Goal: Submit feedback/report problem

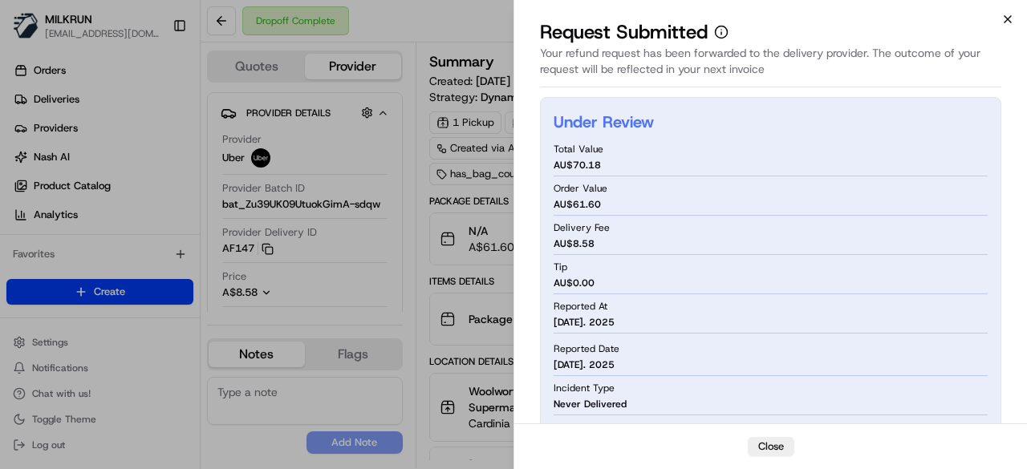
scroll to position [80, 0]
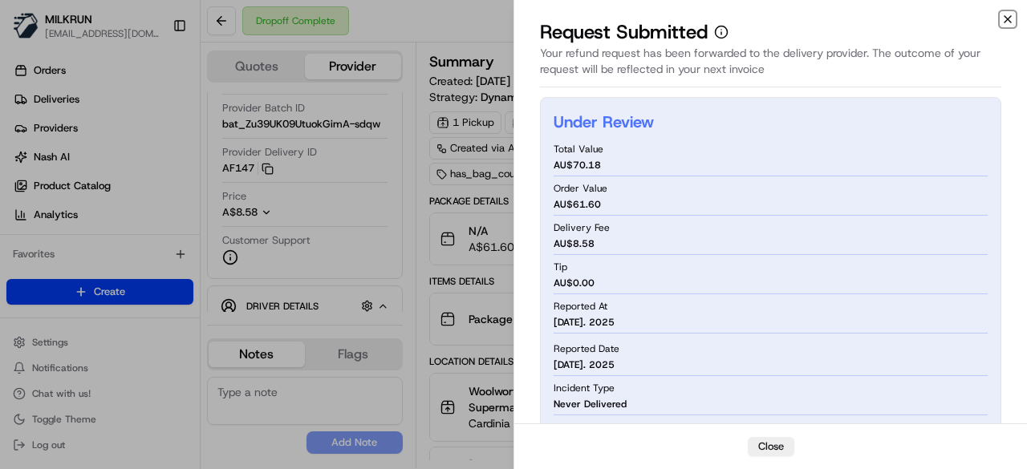
click at [1011, 19] on icon "button" at bounding box center [1007, 19] width 13 height 13
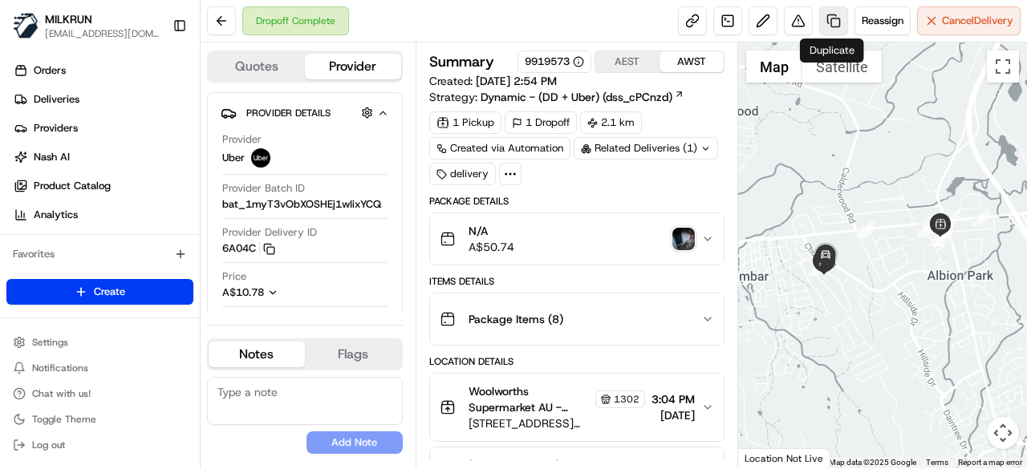
click at [840, 28] on link at bounding box center [833, 20] width 29 height 29
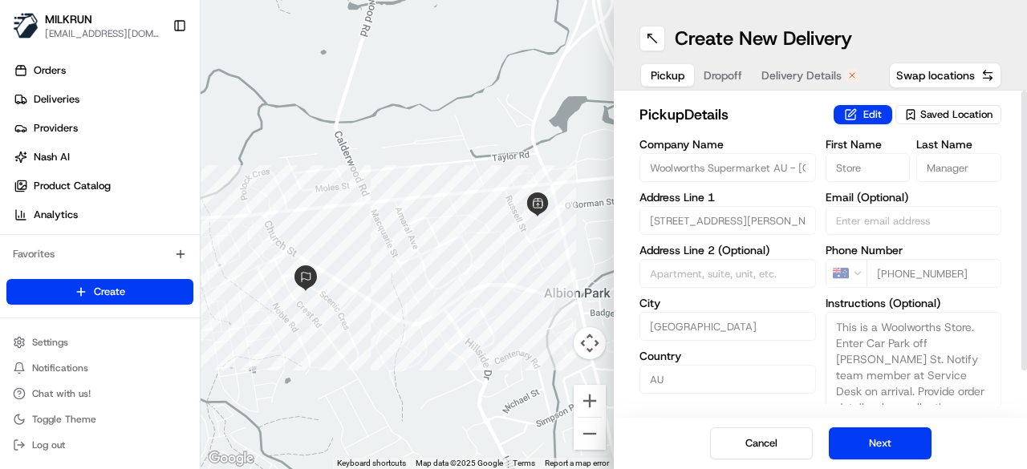
click at [785, 70] on span "Delivery Details" at bounding box center [801, 75] width 80 height 16
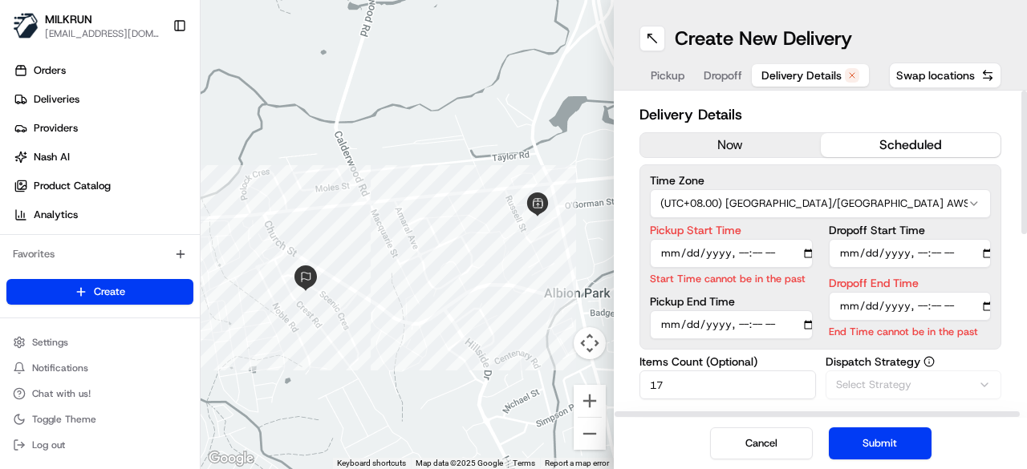
click at [714, 124] on h2 "Delivery Details" at bounding box center [820, 115] width 362 height 22
click at [717, 138] on button "now" at bounding box center [730, 145] width 181 height 24
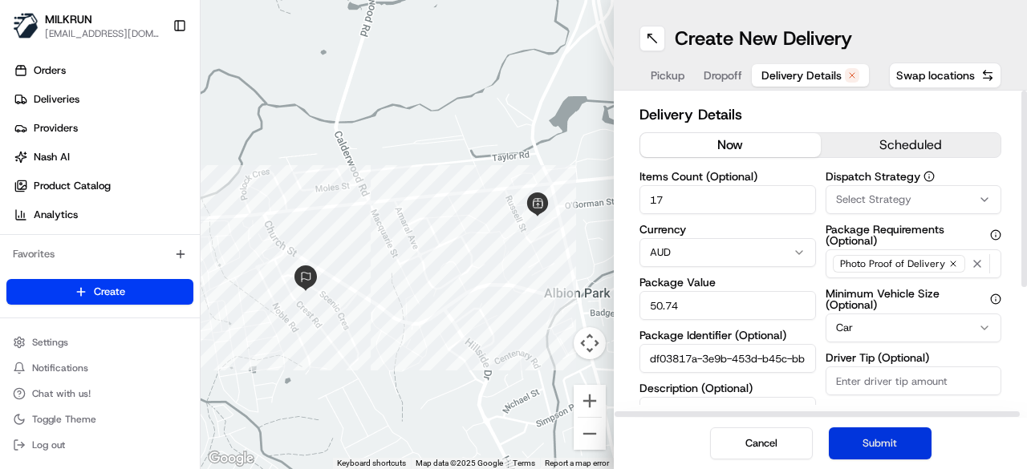
click at [900, 449] on button "Submit" at bounding box center [880, 444] width 103 height 32
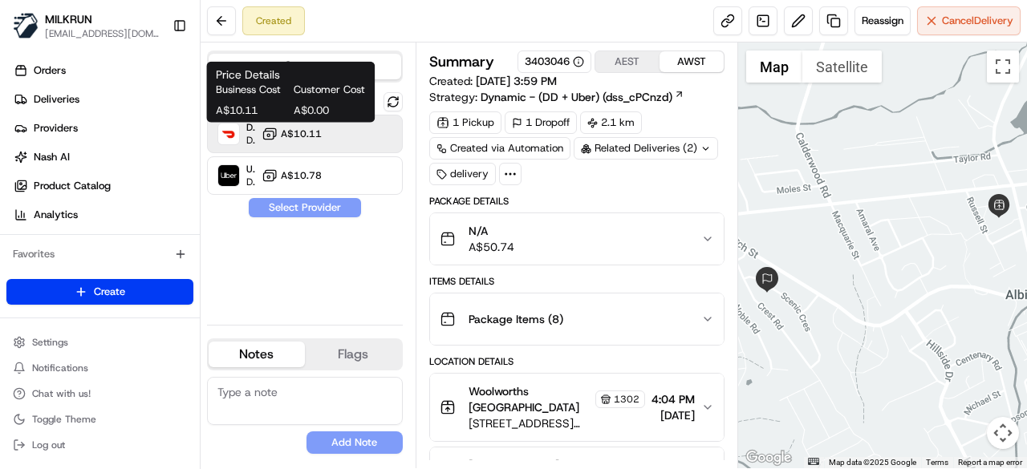
click at [296, 131] on span "A$10.11" at bounding box center [301, 134] width 41 height 13
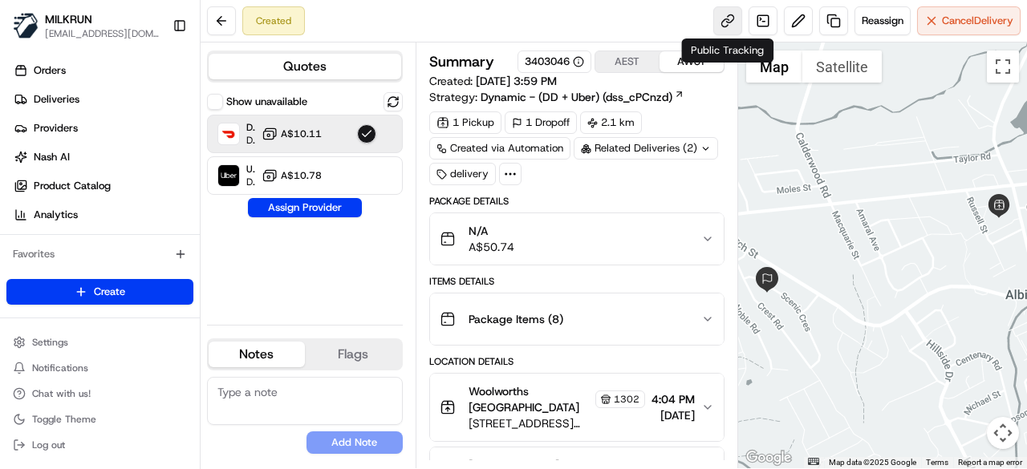
click at [729, 18] on link at bounding box center [727, 20] width 29 height 29
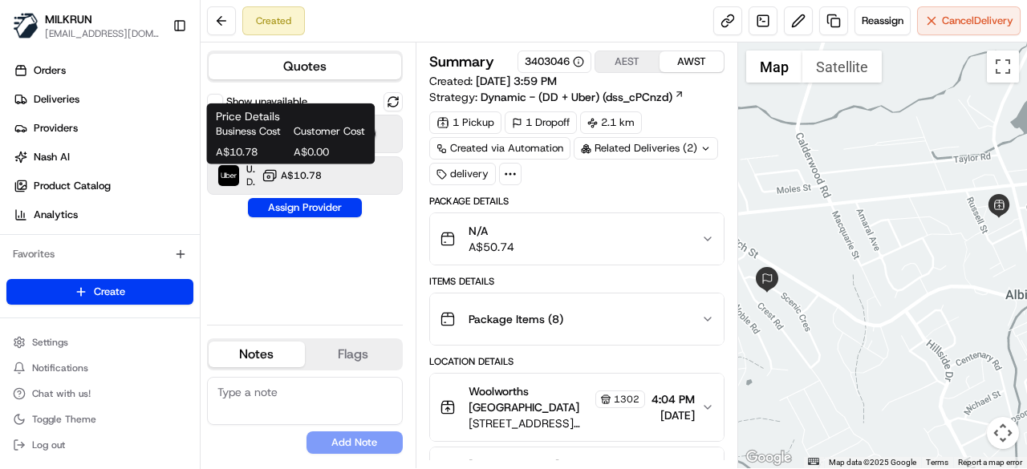
click at [315, 171] on span "A$10.78" at bounding box center [301, 175] width 41 height 13
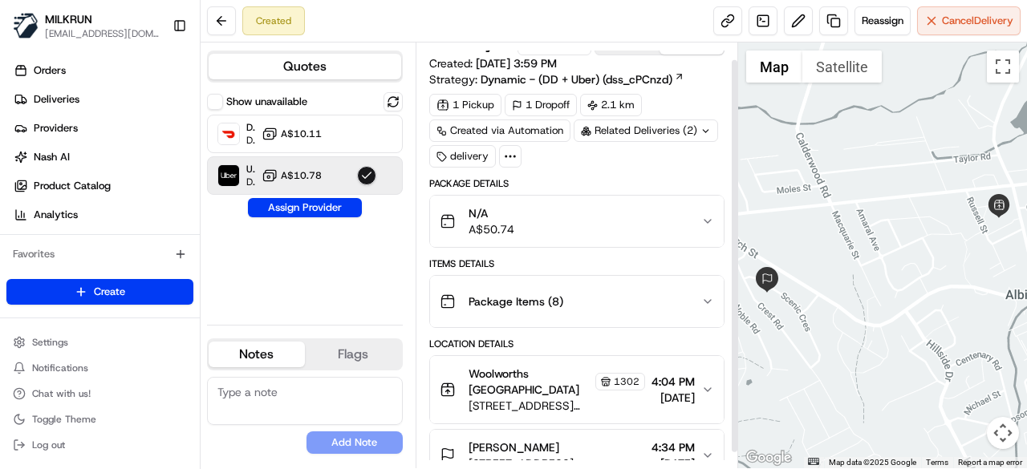
scroll to position [35, 0]
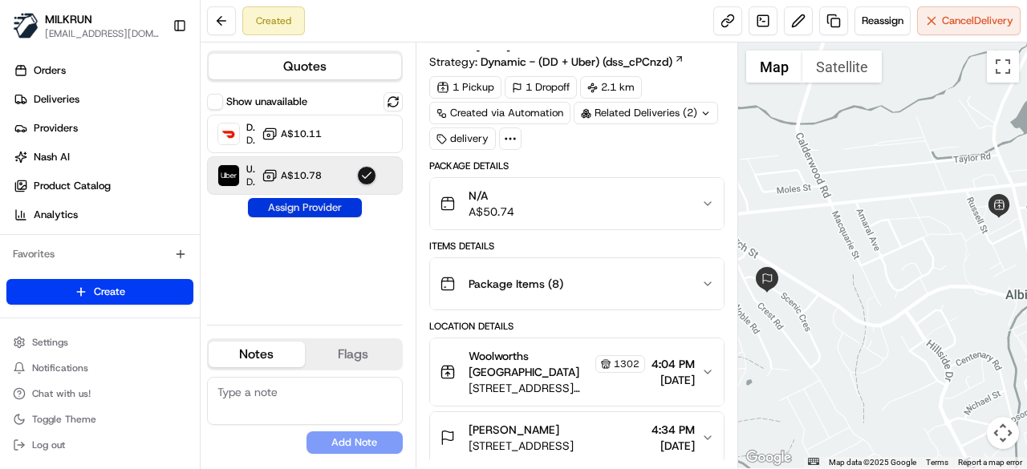
click at [339, 213] on button "Assign Provider" at bounding box center [305, 207] width 114 height 19
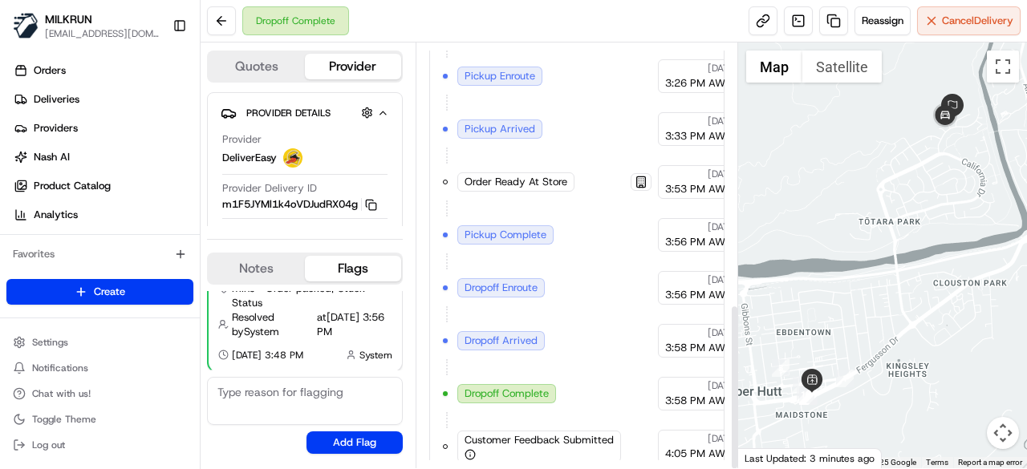
scroll to position [669, 0]
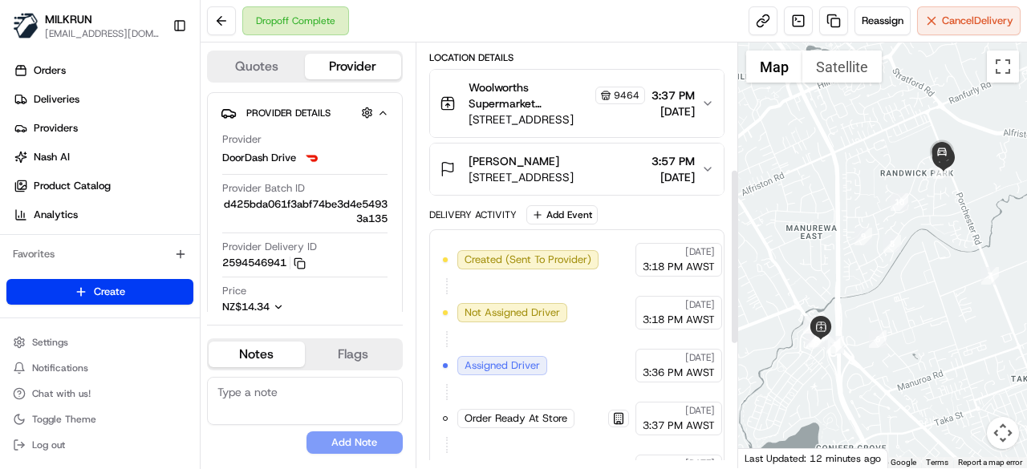
scroll to position [279, 0]
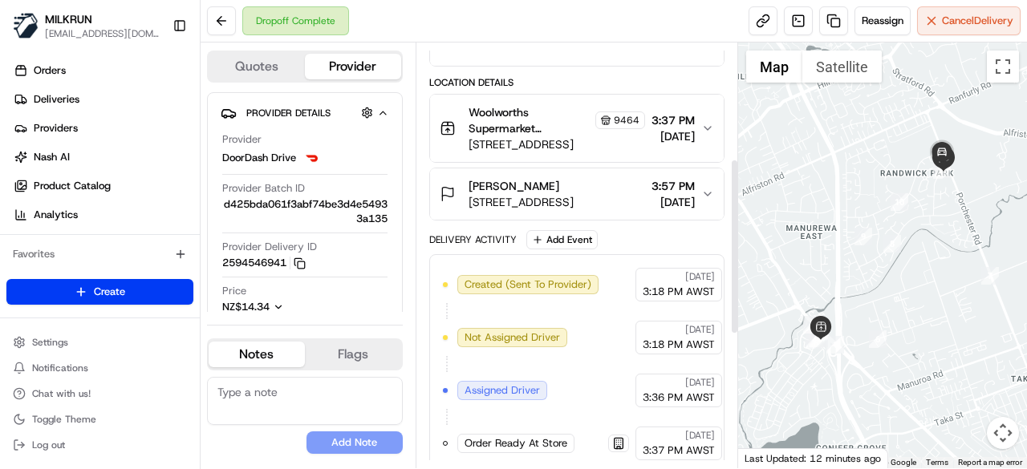
click at [574, 194] on span "33 Foxlaw Street, Randwick Park, Auckland 2105, NZ" at bounding box center [521, 202] width 105 height 16
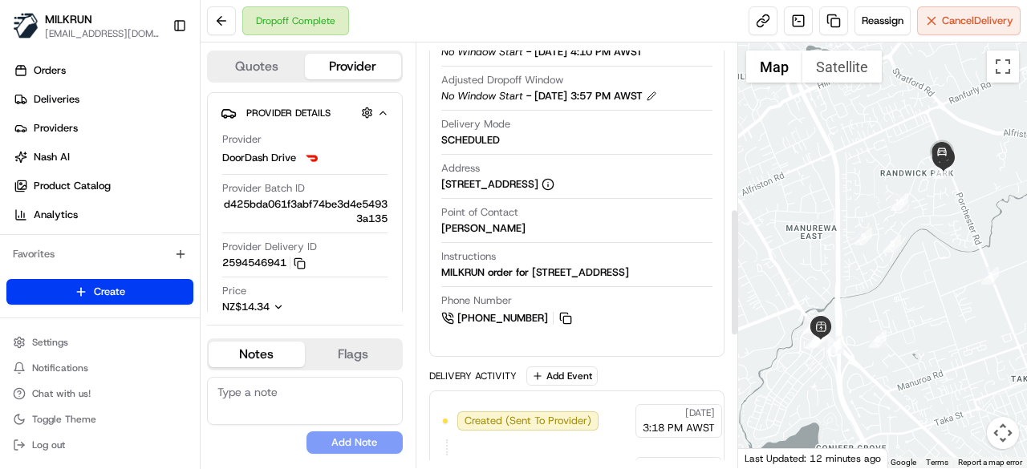
scroll to position [600, 0]
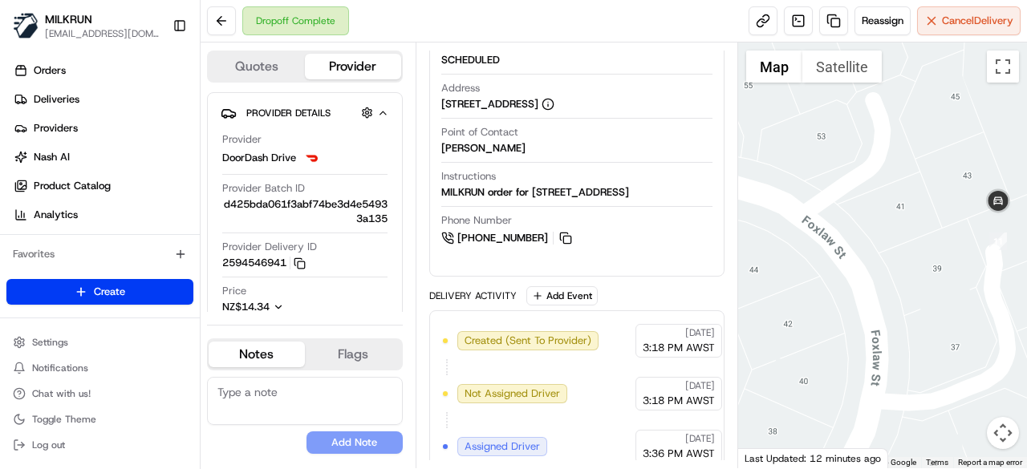
drag, startPoint x: 968, startPoint y: 233, endPoint x: 842, endPoint y: 227, distance: 125.3
click at [842, 229] on div at bounding box center [883, 256] width 290 height 426
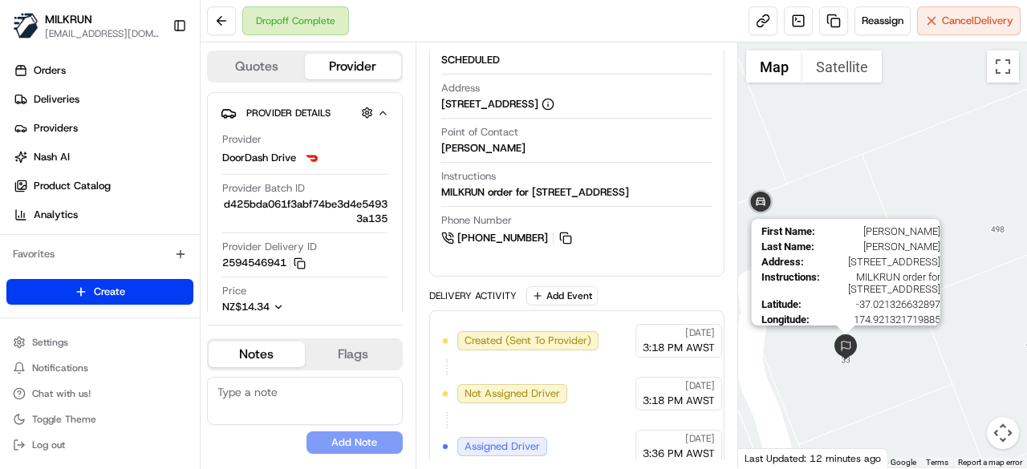
drag, startPoint x: 913, startPoint y: 388, endPoint x: 850, endPoint y: 354, distance: 71.1
click at [834, 352] on img at bounding box center [846, 348] width 26 height 26
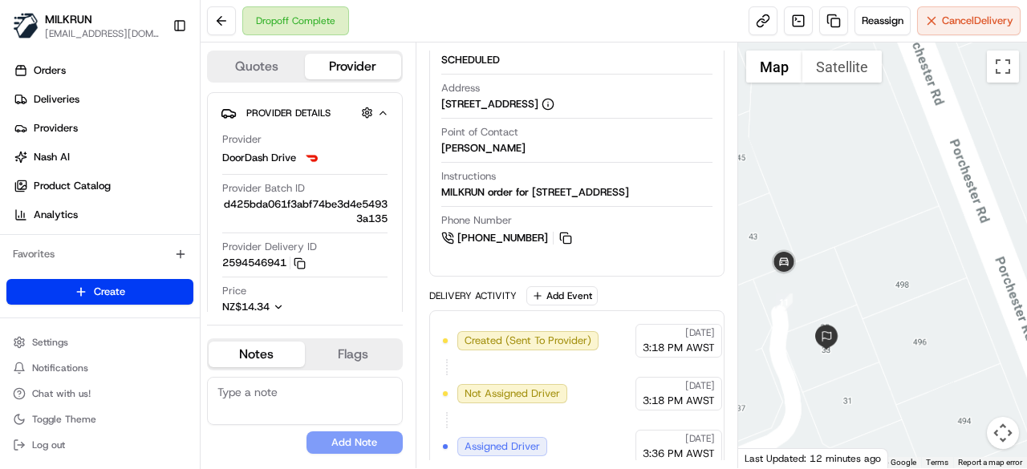
drag, startPoint x: 842, startPoint y: 389, endPoint x: 850, endPoint y: 254, distance: 135.1
click at [850, 254] on div "To navigate, press the arrow keys." at bounding box center [883, 256] width 290 height 426
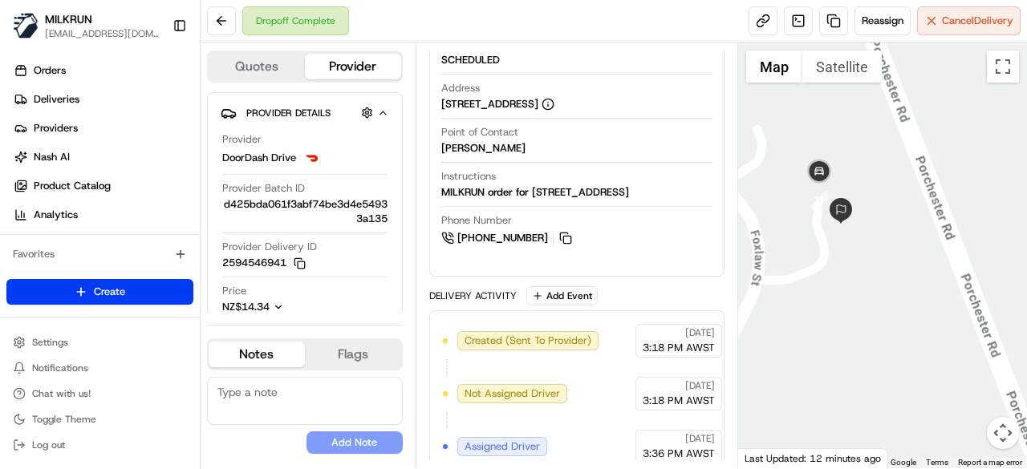
drag, startPoint x: 827, startPoint y: 327, endPoint x: 884, endPoint y: 290, distance: 67.9
click at [884, 290] on div at bounding box center [883, 256] width 290 height 426
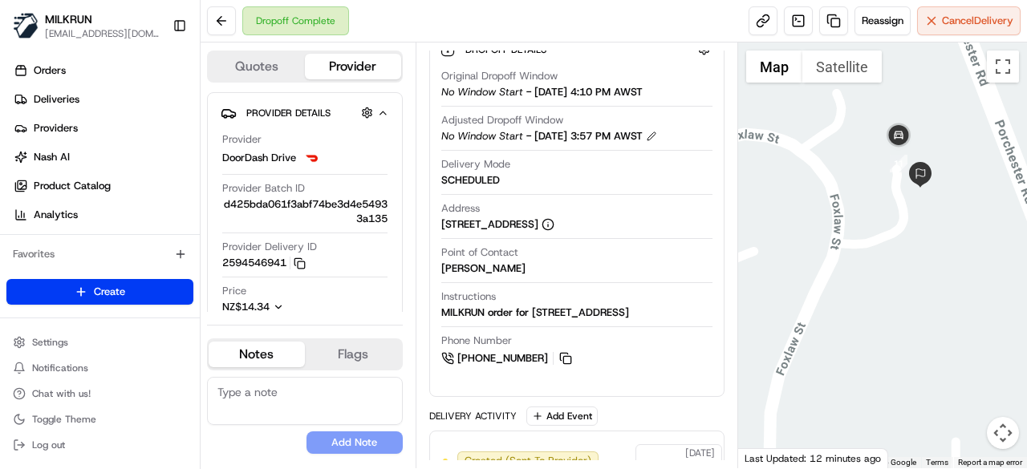
scroll to position [279, 0]
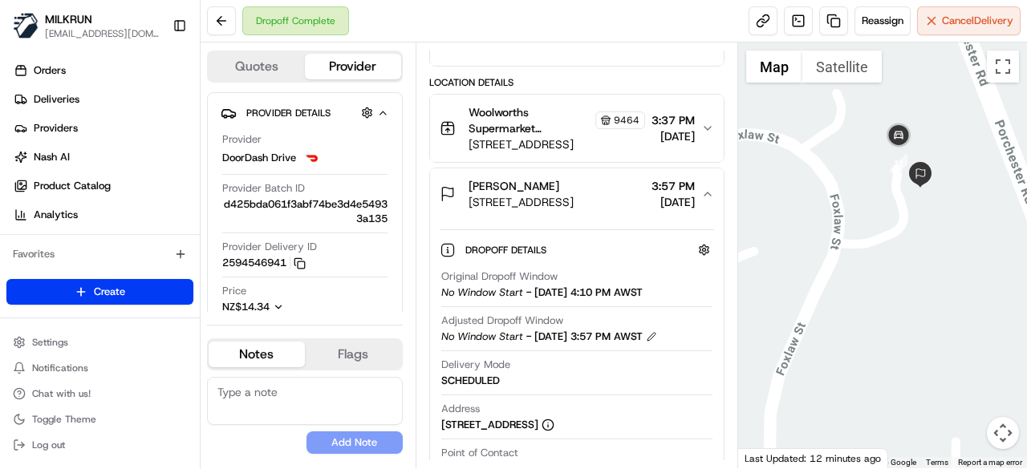
click at [603, 206] on button "Sarah Brodrick 33 Foxlaw Street, Randwick Park, Auckland 2105, NZ 3:57 PM 20/08…" at bounding box center [577, 193] width 294 height 51
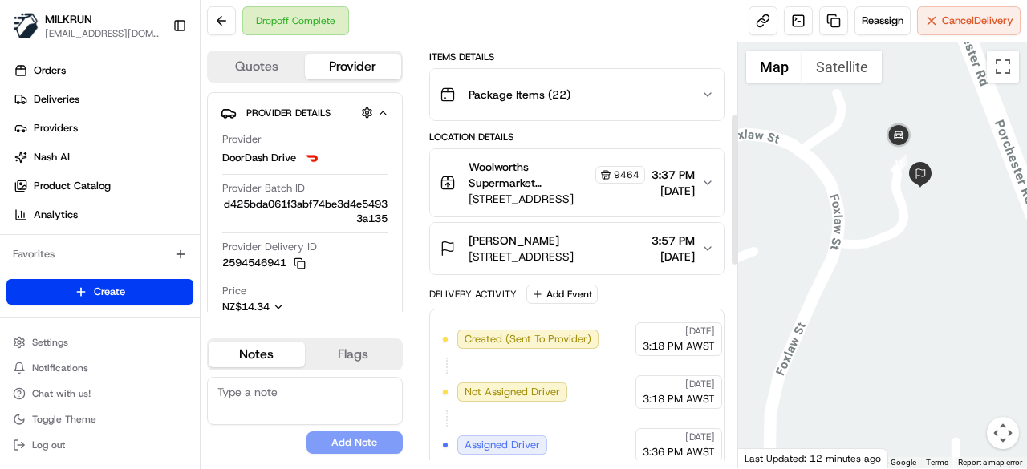
scroll to position [199, 0]
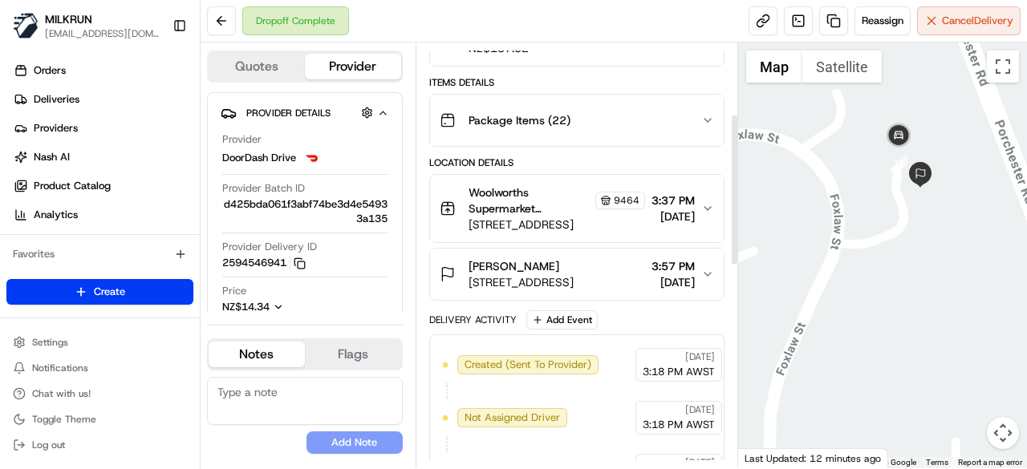
click at [574, 262] on div "Sarah Brodrick" at bounding box center [521, 266] width 105 height 16
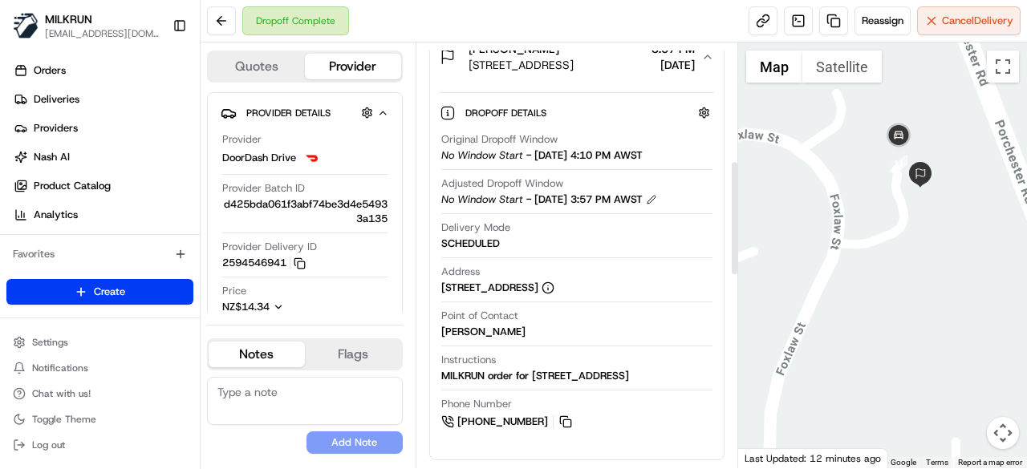
scroll to position [440, 0]
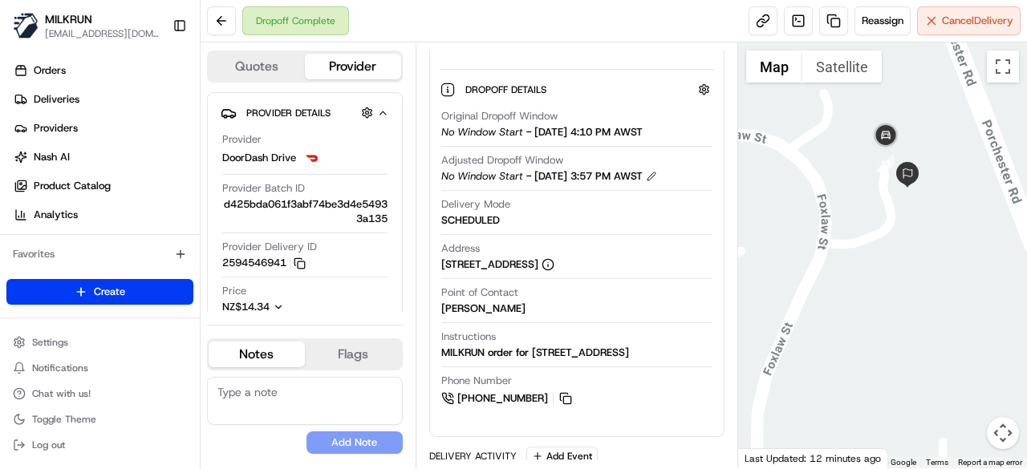
drag, startPoint x: 911, startPoint y: 274, endPoint x: 851, endPoint y: 275, distance: 60.2
click at [851, 275] on div at bounding box center [883, 256] width 290 height 426
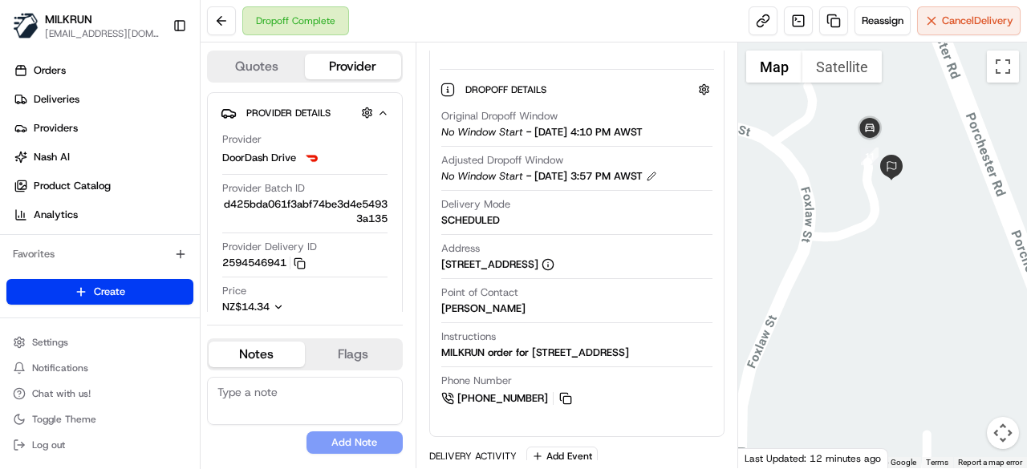
scroll to position [359, 0]
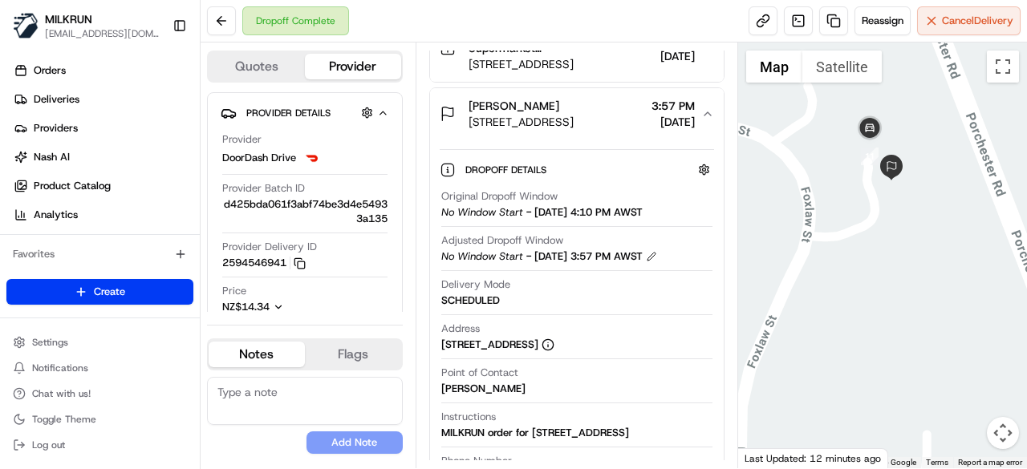
drag, startPoint x: 442, startPoint y: 344, endPoint x: 543, endPoint y: 344, distance: 101.1
click at [543, 344] on div "33 Foxlaw Street, Randwick Park, Auckland 2105, NZ" at bounding box center [497, 345] width 113 height 14
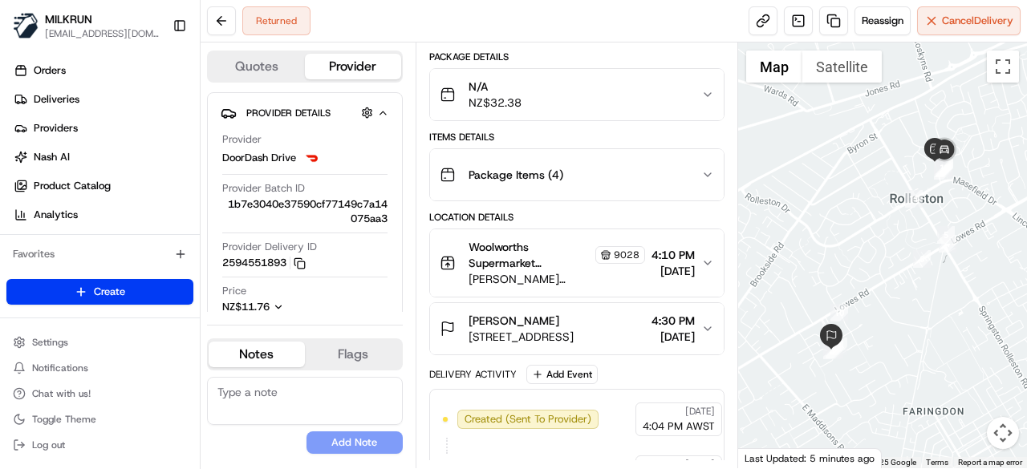
scroll to position [241, 0]
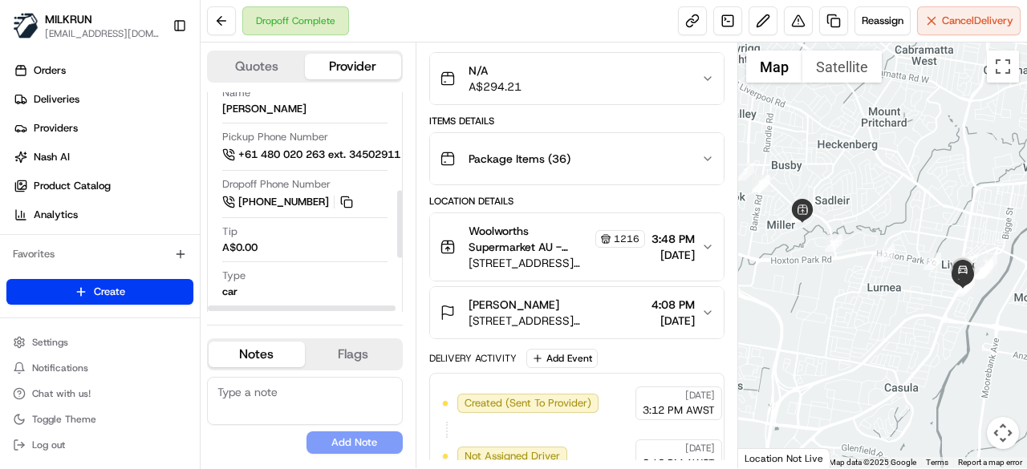
scroll to position [321, 0]
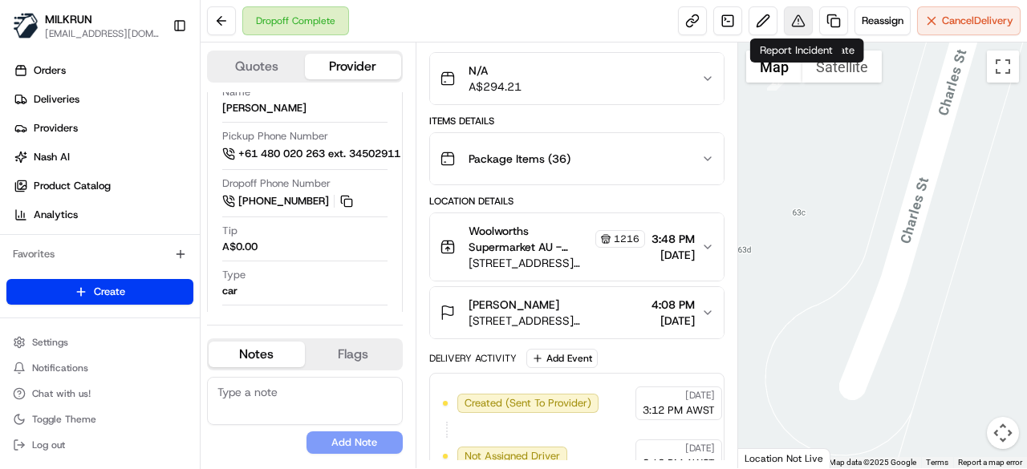
click at [804, 23] on button at bounding box center [798, 20] width 29 height 29
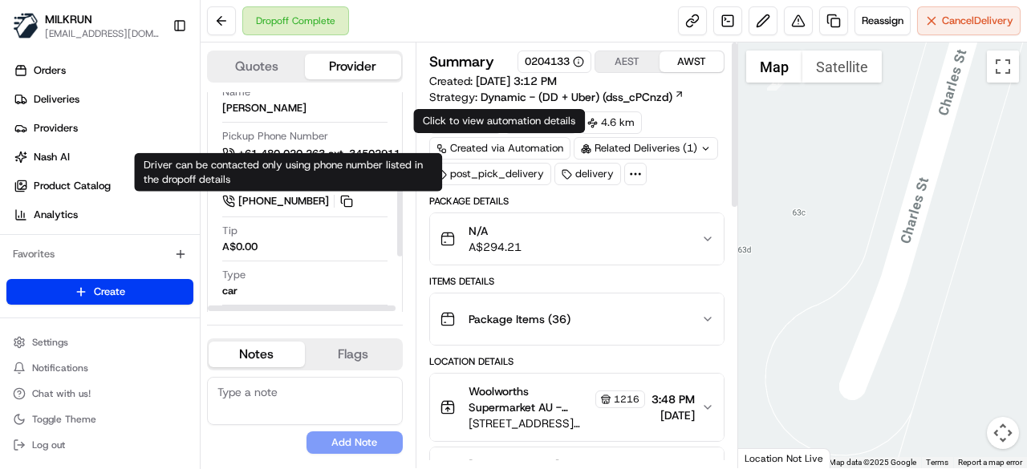
scroll to position [0, 0]
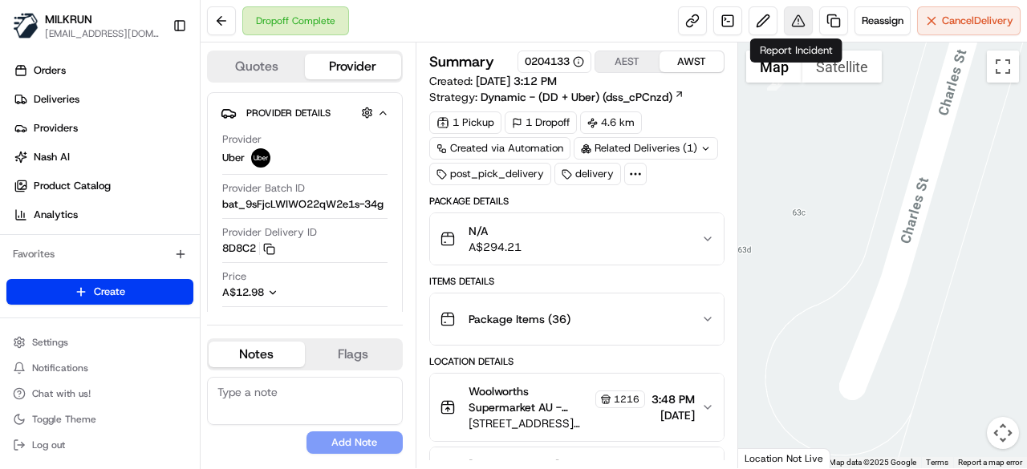
click at [793, 9] on button at bounding box center [798, 20] width 29 height 29
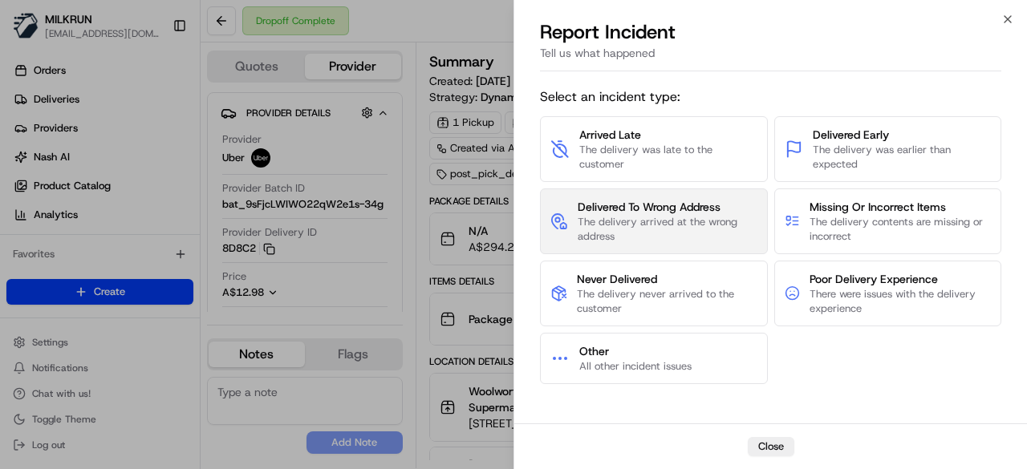
click at [655, 206] on span "Delivered To Wrong Address" at bounding box center [668, 207] width 180 height 16
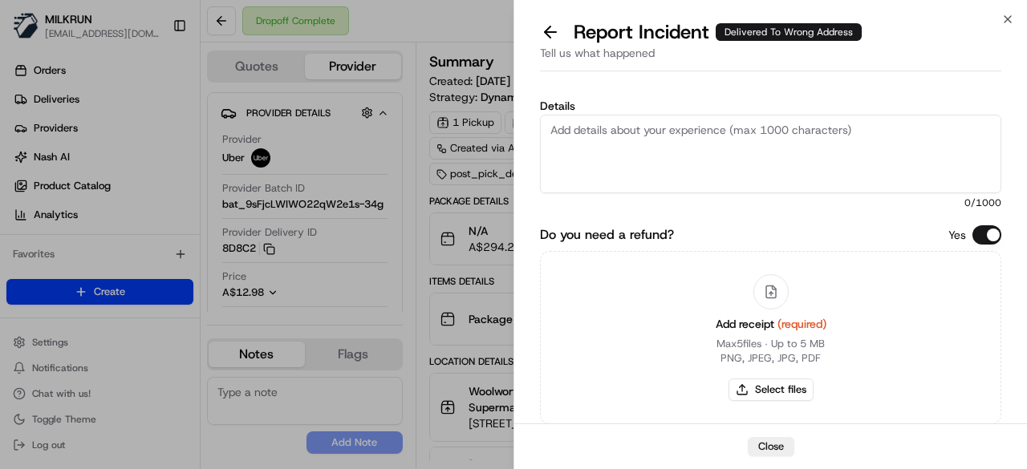
click at [653, 164] on textarea "Details" at bounding box center [770, 154] width 461 height 79
type textarea "Order was dropped off at the wrong location"
click at [804, 384] on button "Select files" at bounding box center [771, 390] width 85 height 22
type input "C:\fakepath\Screenshot 2025-08-20 170534.png"
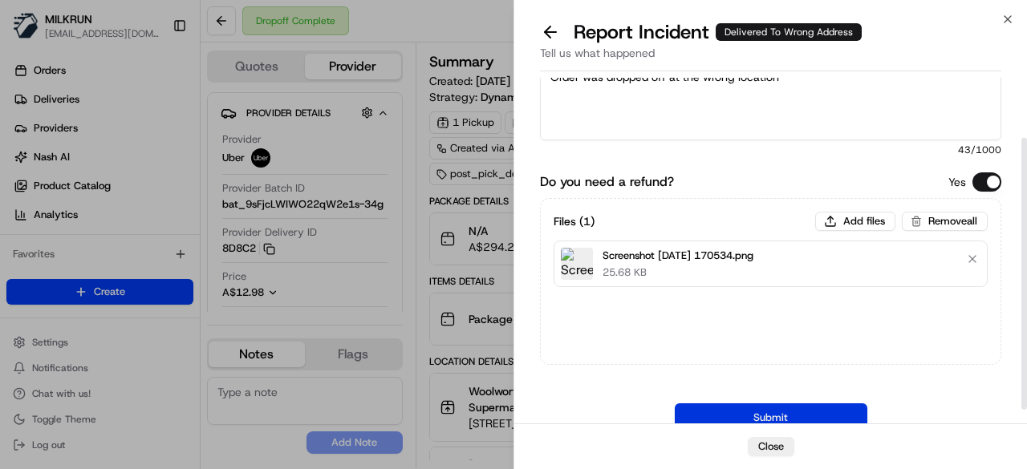
scroll to position [95, 0]
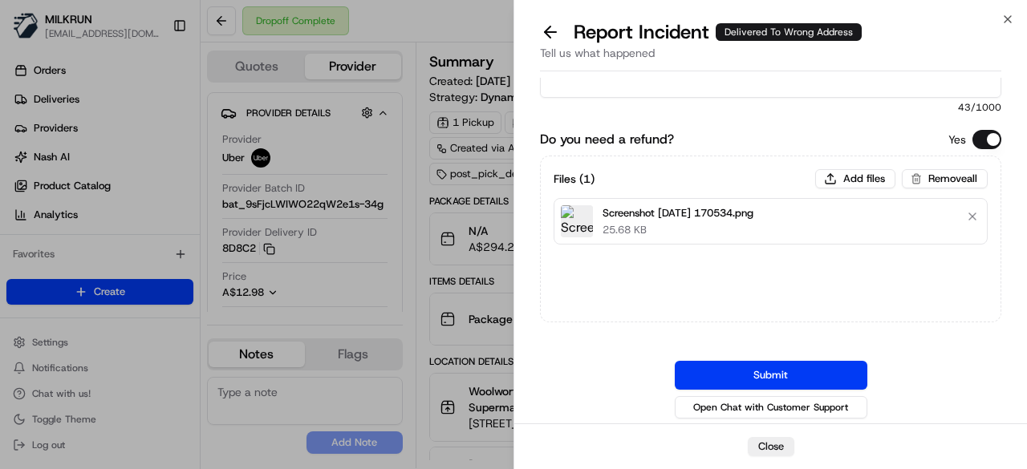
drag, startPoint x: 772, startPoint y: 375, endPoint x: 781, endPoint y: 372, distance: 9.9
click at [773, 375] on button "Submit" at bounding box center [771, 375] width 193 height 29
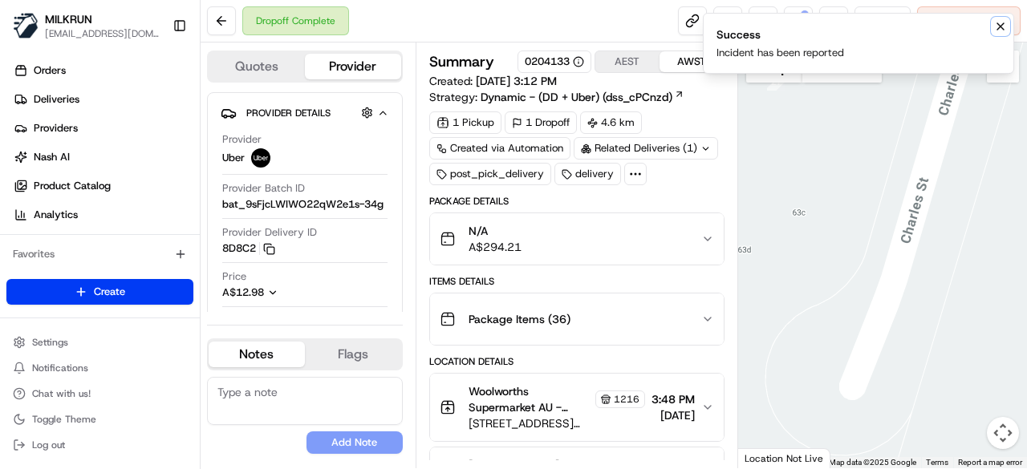
click at [1001, 26] on icon "Notifications (F8)" at bounding box center [1000, 26] width 6 height 6
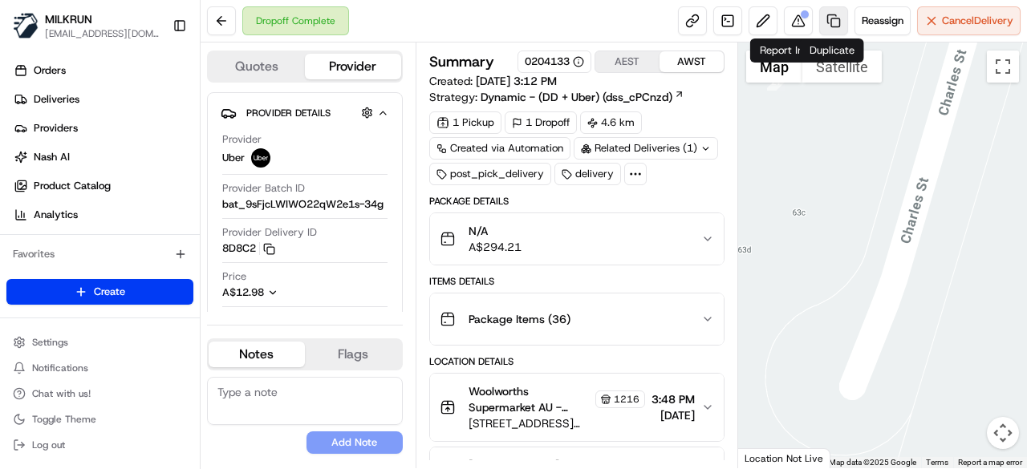
click at [819, 22] on link at bounding box center [833, 20] width 29 height 29
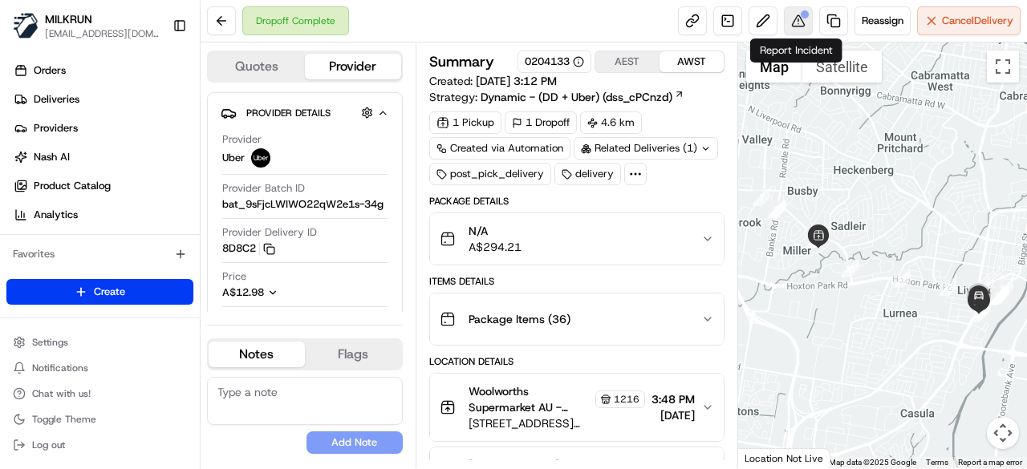
click at [786, 14] on button at bounding box center [798, 20] width 29 height 29
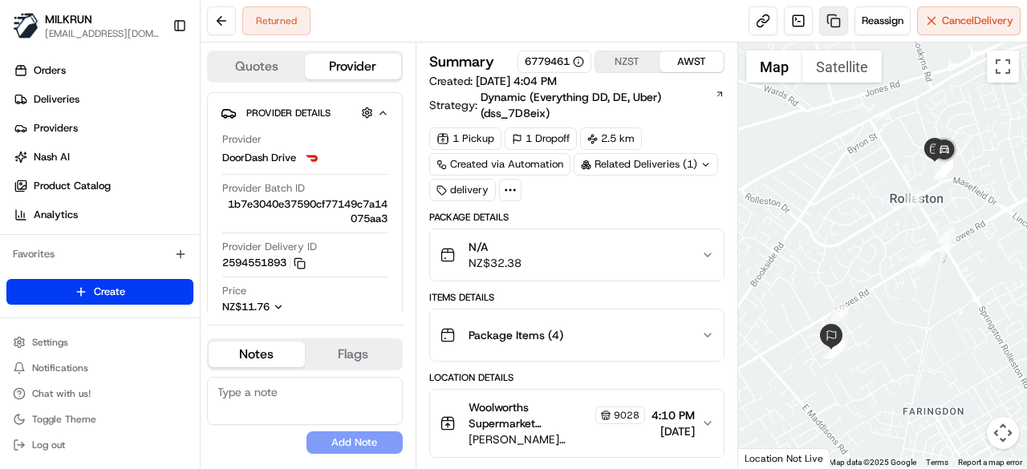
click at [832, 12] on link at bounding box center [833, 20] width 29 height 29
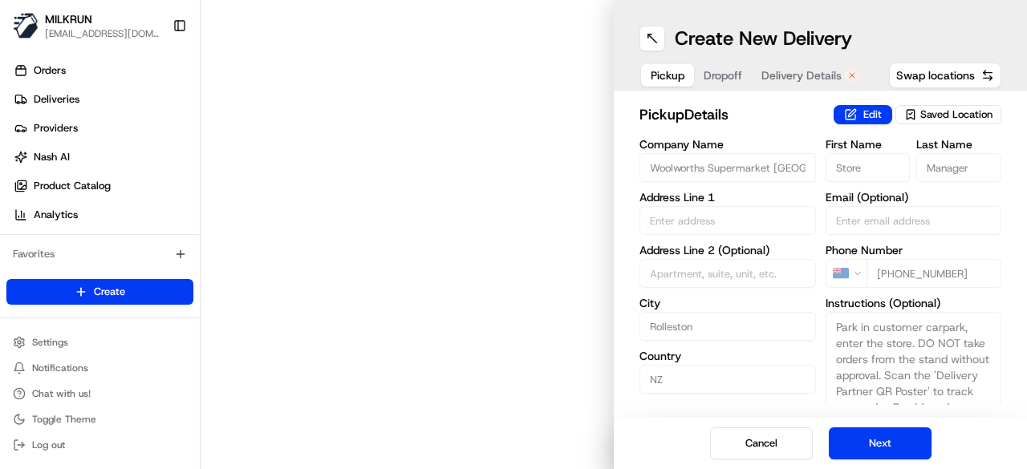
type input "[PERSON_NAME] St & Rolleston Dr"
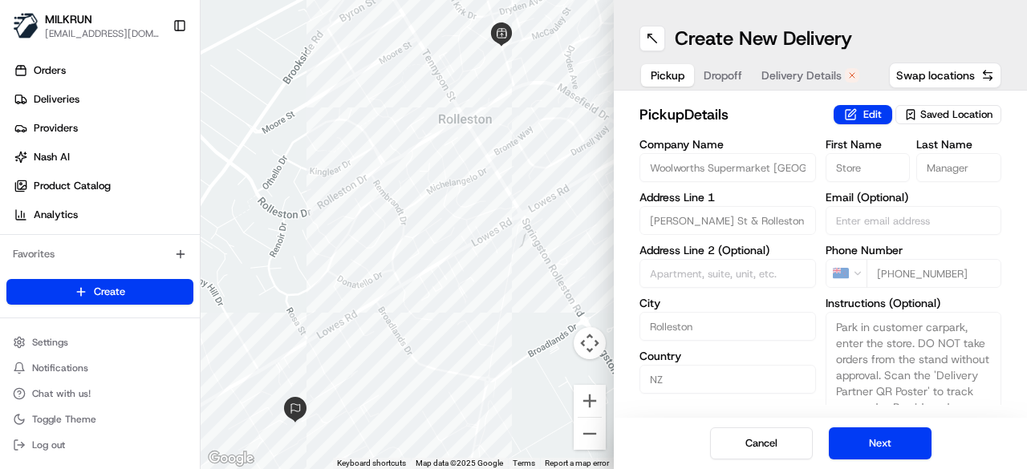
click at [796, 67] on span "Delivery Details" at bounding box center [801, 75] width 80 height 16
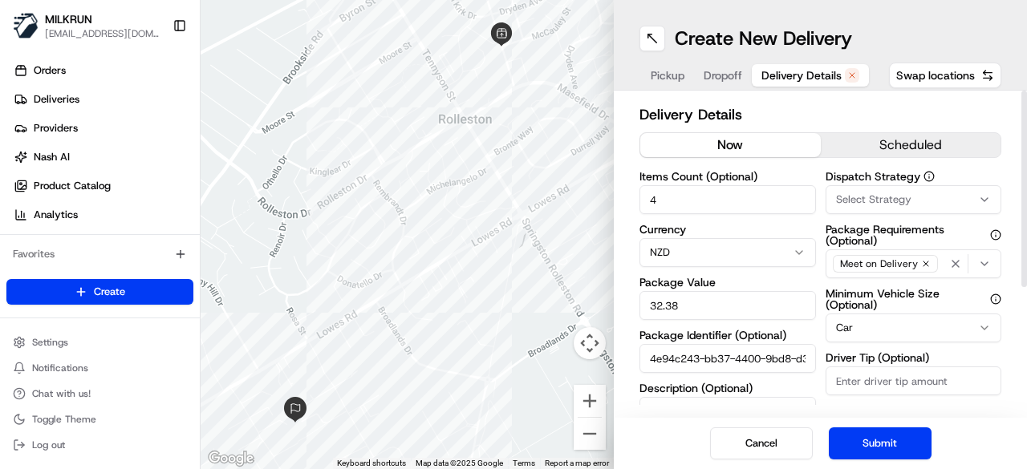
click at [744, 136] on button "now" at bounding box center [730, 145] width 181 height 24
click at [890, 445] on button "Submit" at bounding box center [880, 444] width 103 height 32
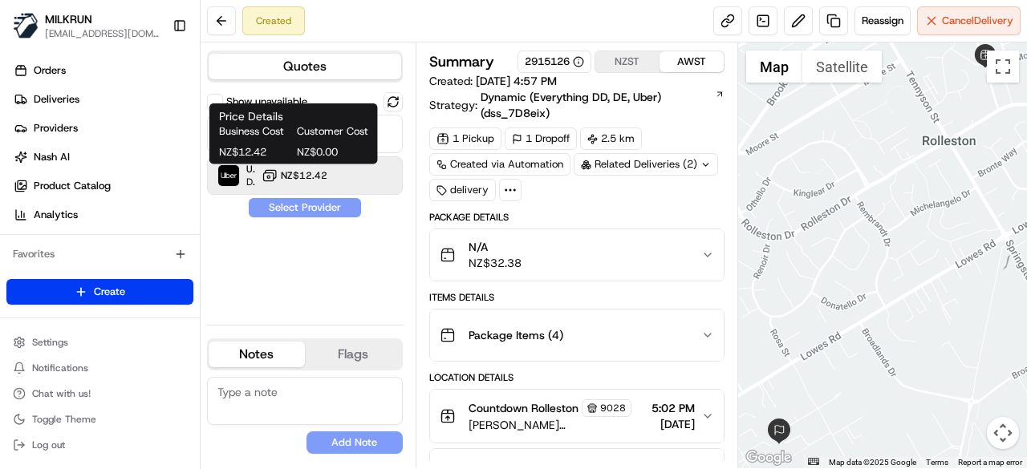
click at [276, 175] on icon at bounding box center [270, 176] width 16 height 16
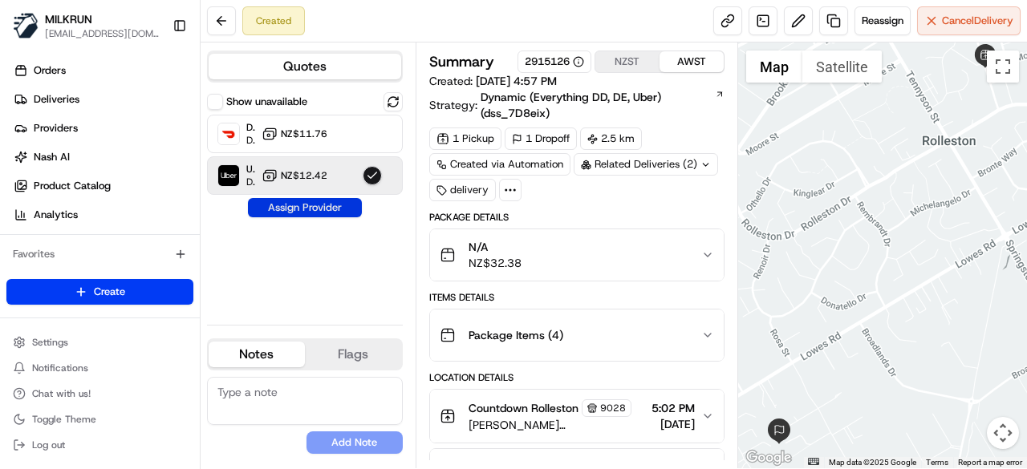
click at [301, 202] on button "Assign Provider" at bounding box center [305, 207] width 114 height 19
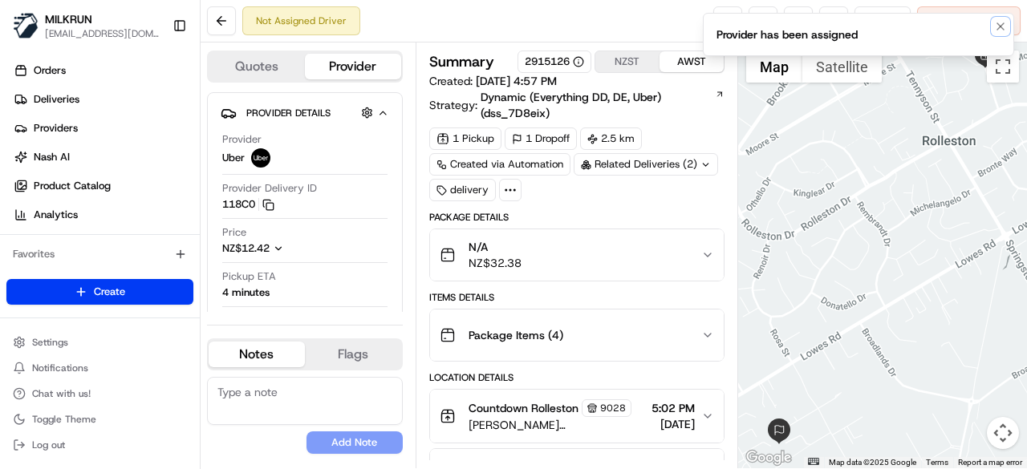
drag, startPoint x: 997, startPoint y: 25, endPoint x: 926, endPoint y: 31, distance: 70.9
click at [997, 26] on icon "Notifications (F8)" at bounding box center [1000, 26] width 13 height 13
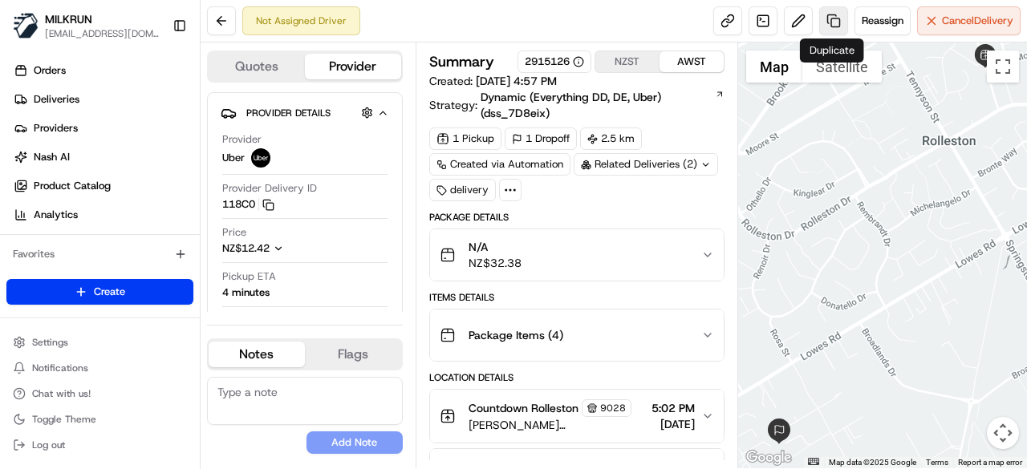
click at [830, 30] on link at bounding box center [833, 20] width 29 height 29
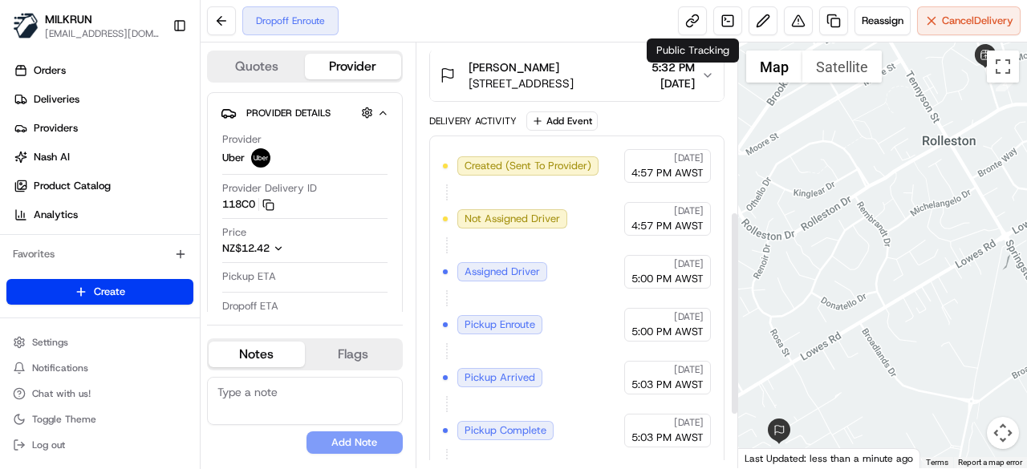
scroll to position [241, 0]
